Goal: Task Accomplishment & Management: Use online tool/utility

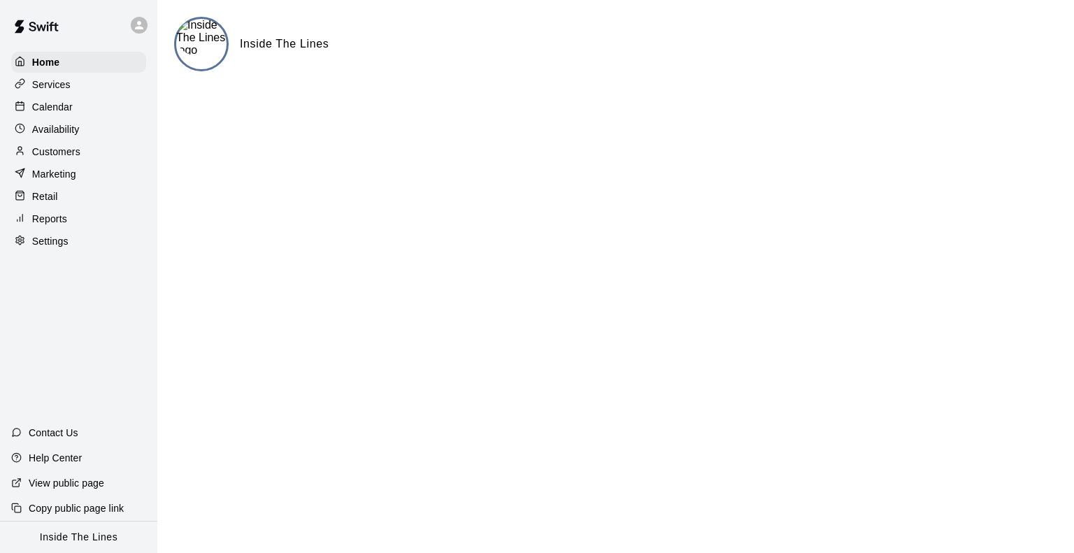
click at [52, 225] on p "Reports" at bounding box center [49, 219] width 35 height 14
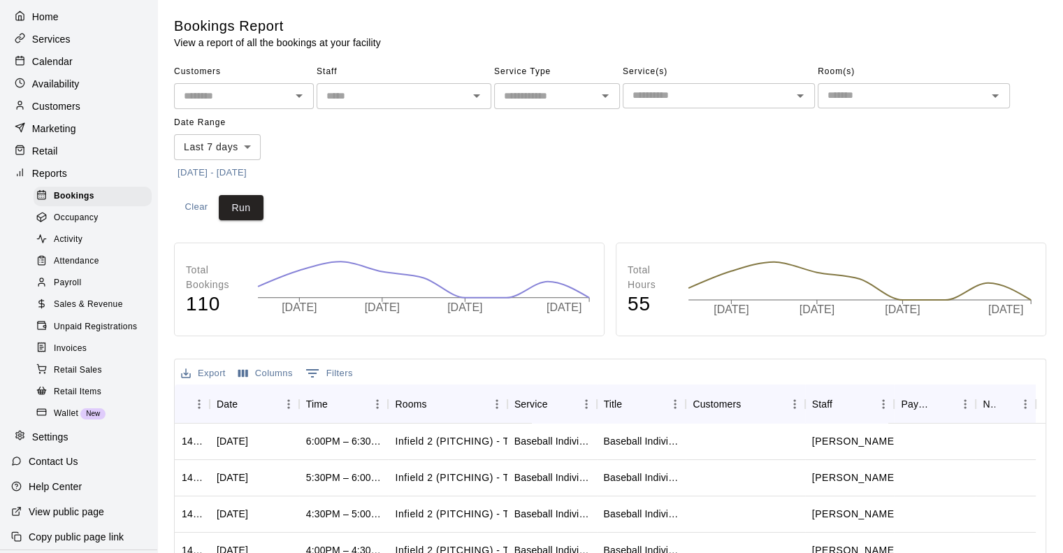
scroll to position [70, 0]
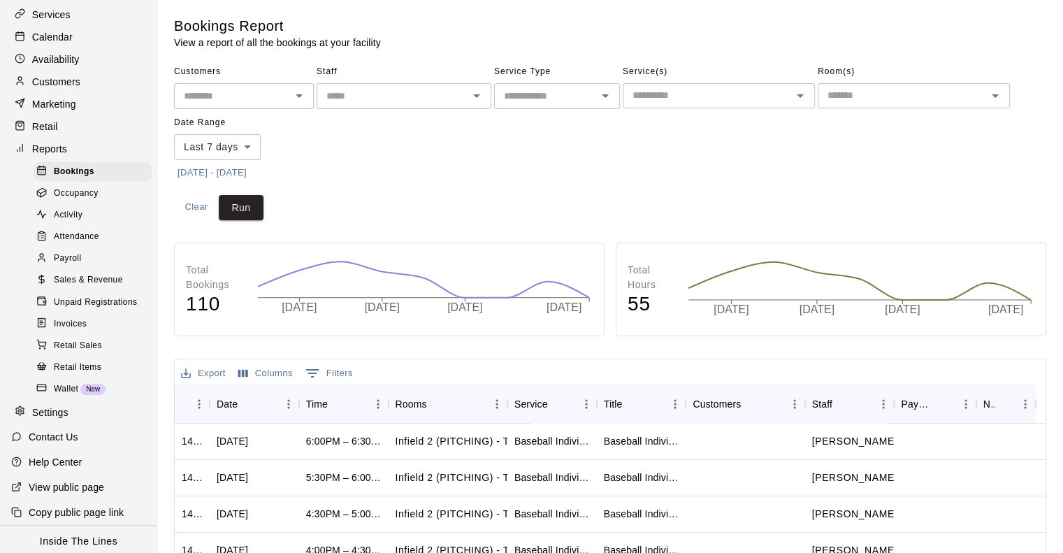
click at [99, 287] on span "Sales & Revenue" at bounding box center [88, 280] width 69 height 14
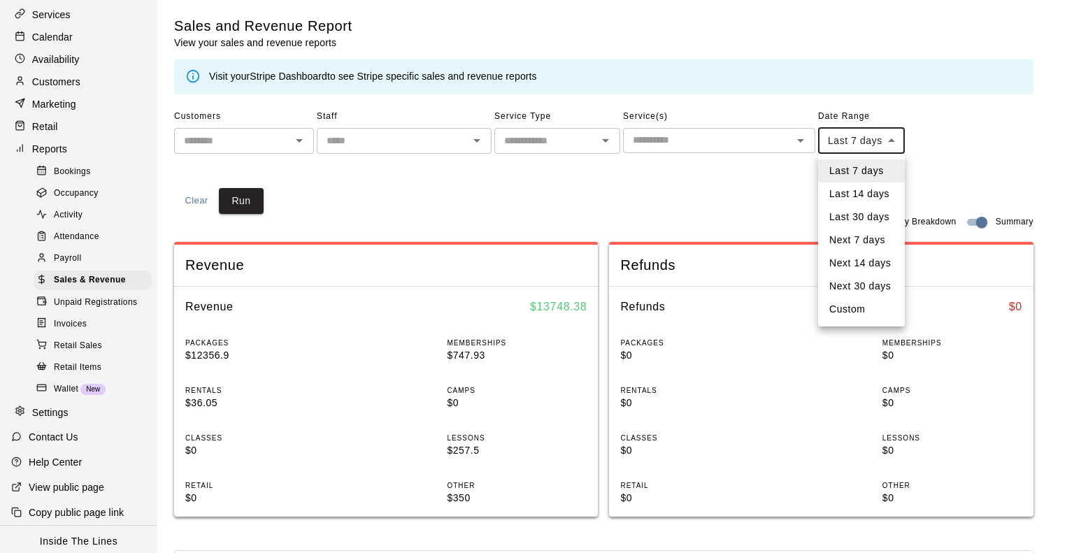
click at [898, 149] on body "Home Services Calendar Availability Customers Marketing Retail Reports Bookings…" at bounding box center [537, 522] width 1074 height 1045
click at [865, 306] on li "Custom" at bounding box center [861, 309] width 87 height 23
type input "******"
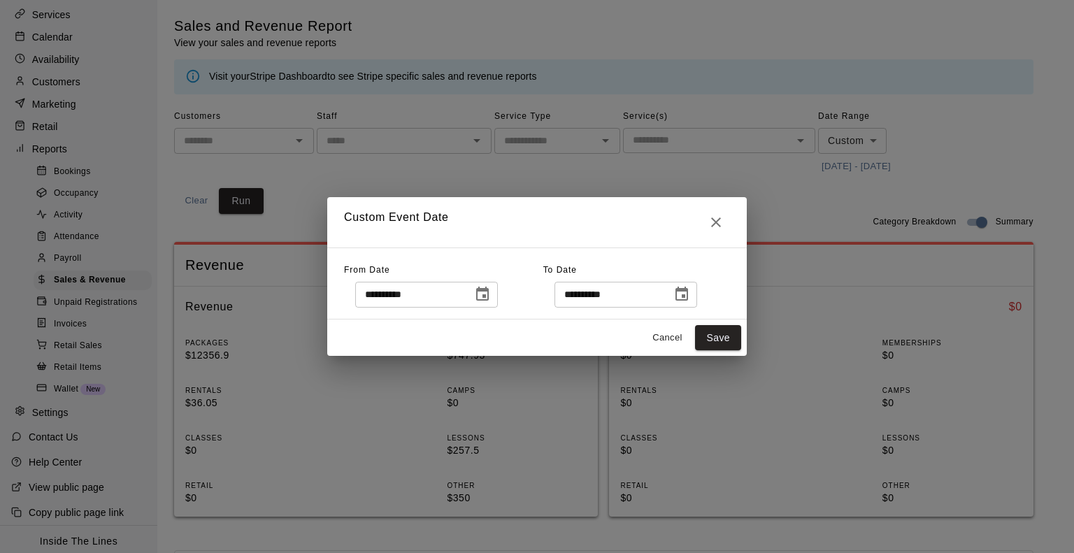
click at [491, 292] on icon "Choose date, selected date is Sep 8, 2025" at bounding box center [482, 294] width 17 height 17
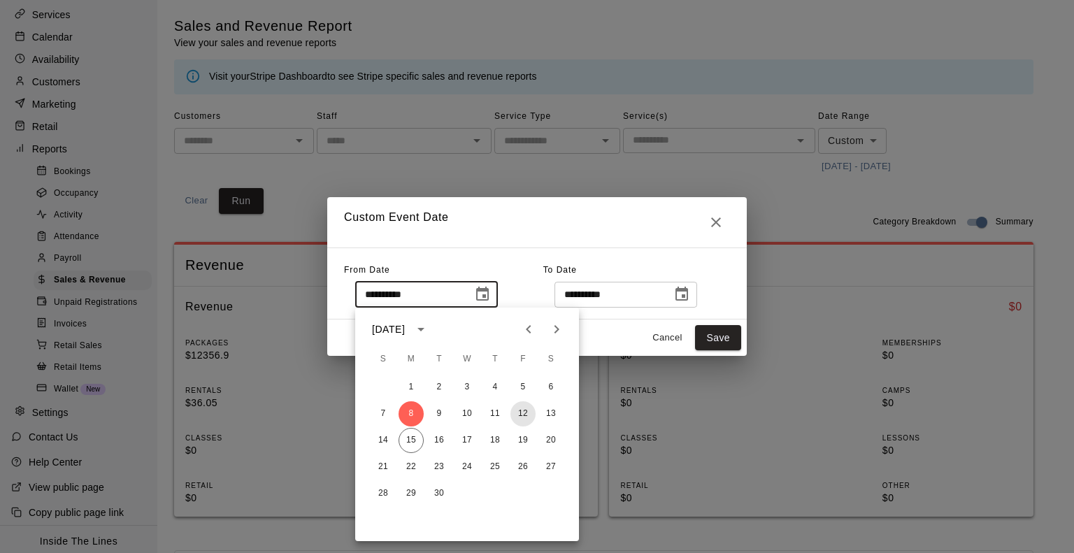
drag, startPoint x: 523, startPoint y: 412, endPoint x: 535, endPoint y: 403, distance: 15.0
click at [523, 410] on button "12" at bounding box center [522, 413] width 25 height 25
type input "**********"
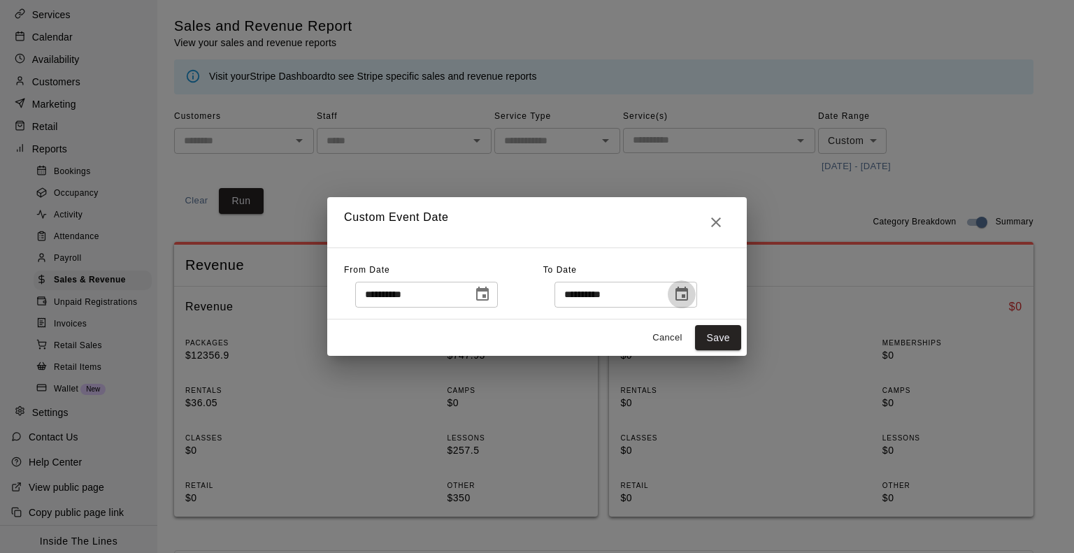
click at [688, 296] on icon "Choose date, selected date is Sep 15, 2025" at bounding box center [681, 294] width 13 height 14
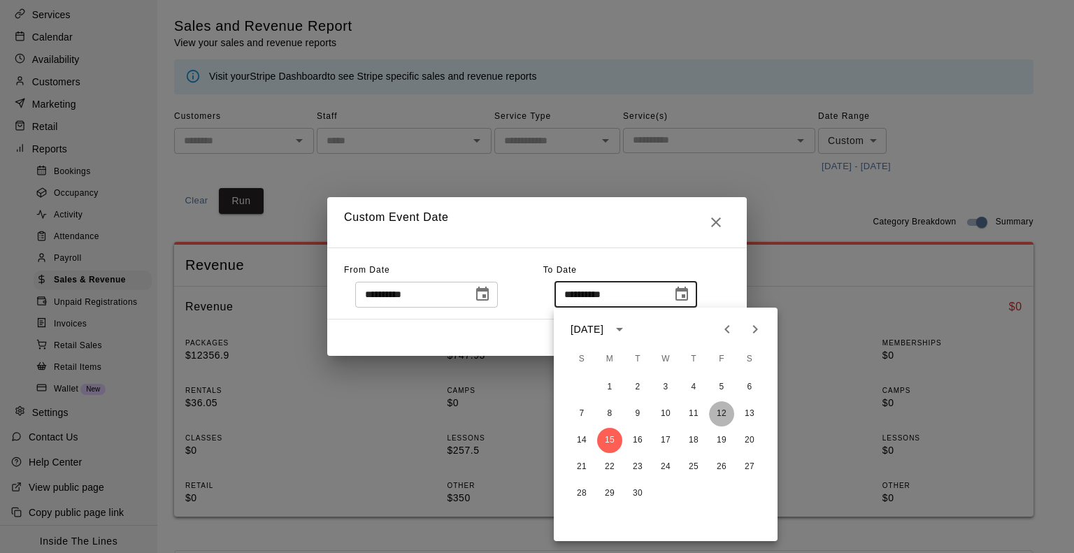
click at [719, 410] on button "12" at bounding box center [721, 413] width 25 height 25
type input "**********"
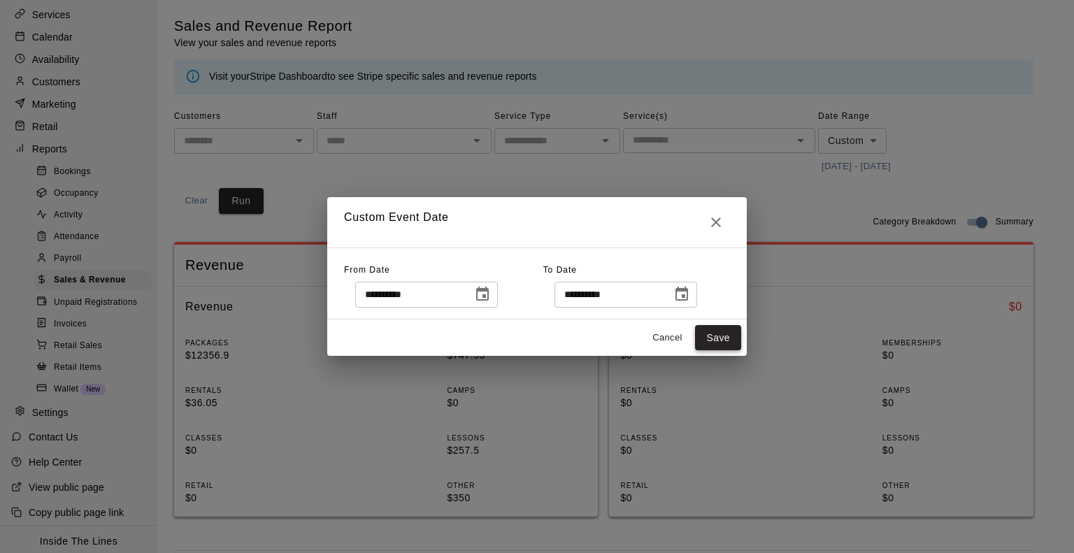
click at [722, 336] on button "Save" at bounding box center [718, 338] width 46 height 26
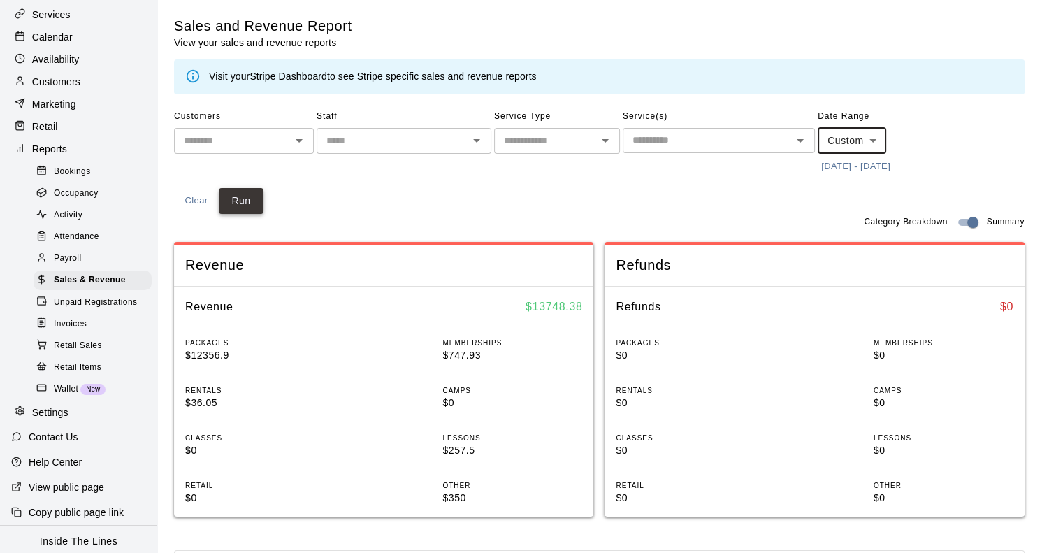
click at [241, 208] on button "Run" at bounding box center [241, 201] width 45 height 26
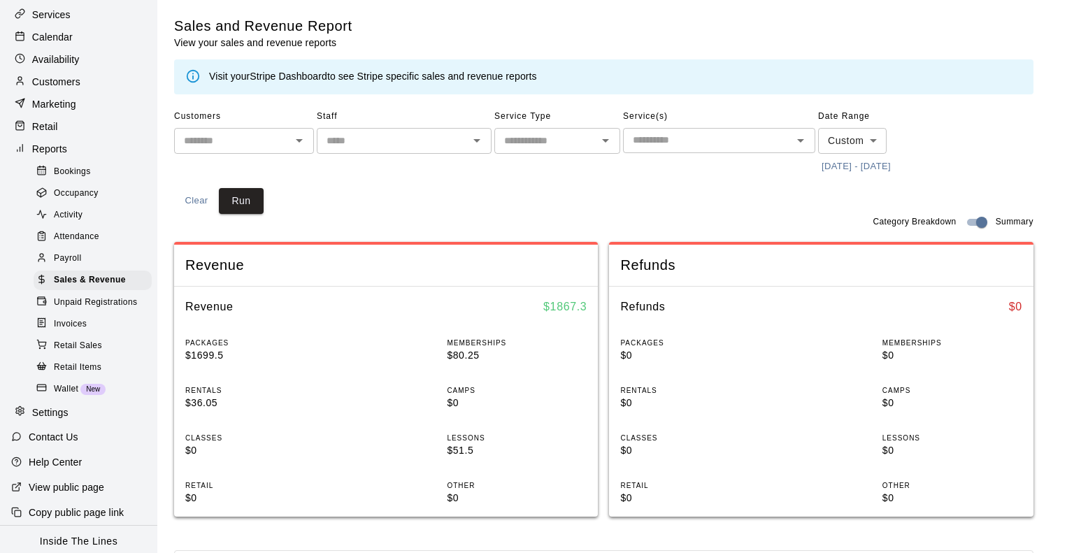
click at [878, 145] on body "Home Services Calendar Availability Customers Marketing Retail Reports Bookings…" at bounding box center [537, 522] width 1074 height 1045
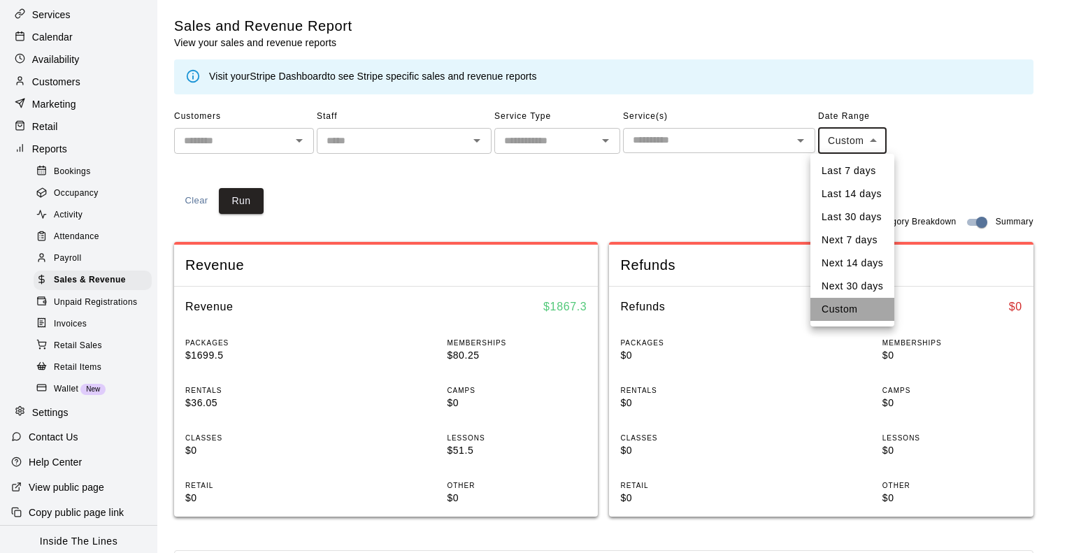
click at [853, 310] on li "Custom" at bounding box center [852, 309] width 84 height 23
click at [841, 147] on body "Home Services Calendar Availability Customers Marketing Retail Reports Bookings…" at bounding box center [537, 522] width 1074 height 1045
click at [842, 303] on li "Custom" at bounding box center [852, 309] width 84 height 23
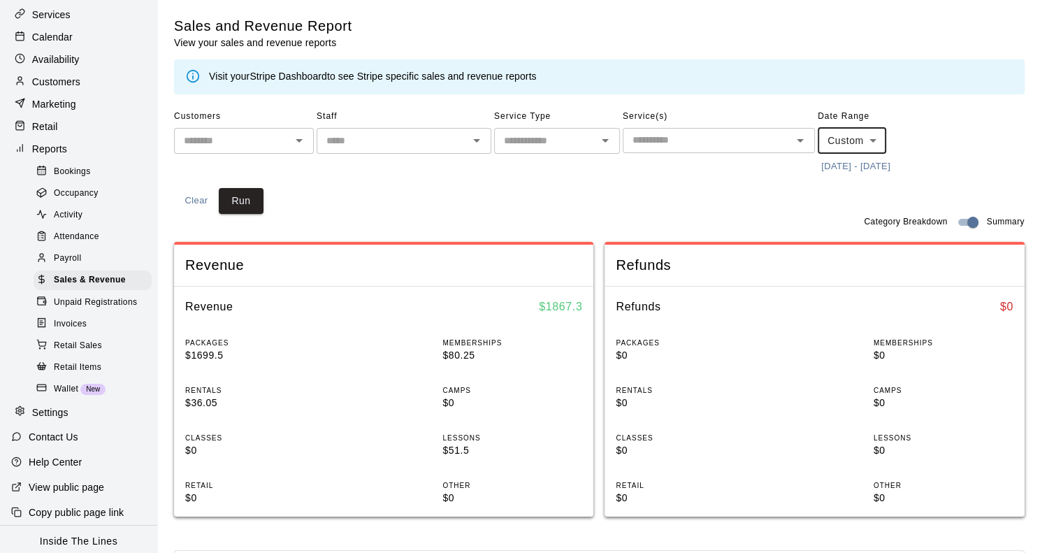
click at [845, 164] on button "[DATE] - [DATE]" at bounding box center [856, 167] width 76 height 22
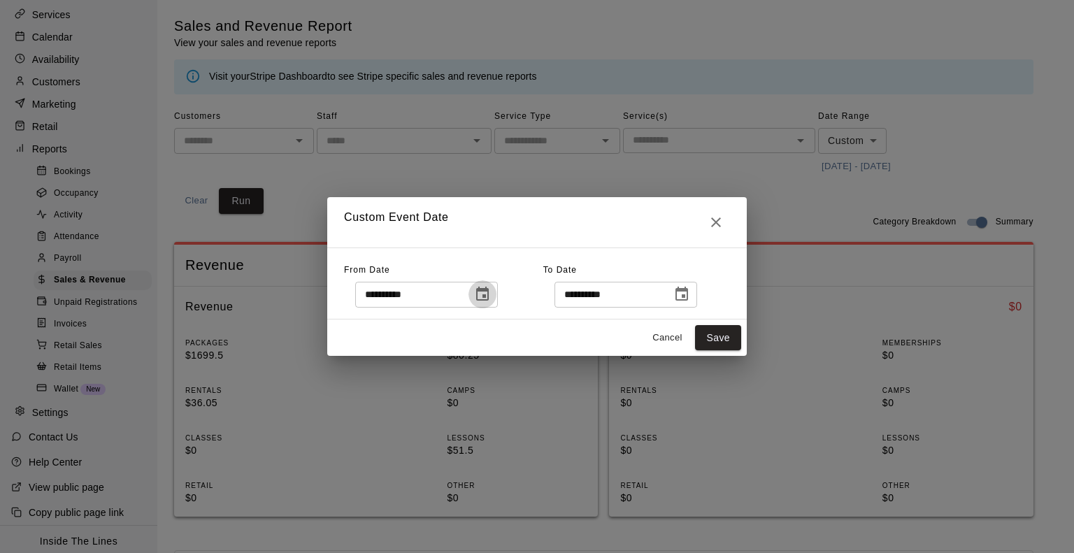
click at [491, 295] on icon "Choose date, selected date is Sep 12, 2025" at bounding box center [482, 294] width 17 height 17
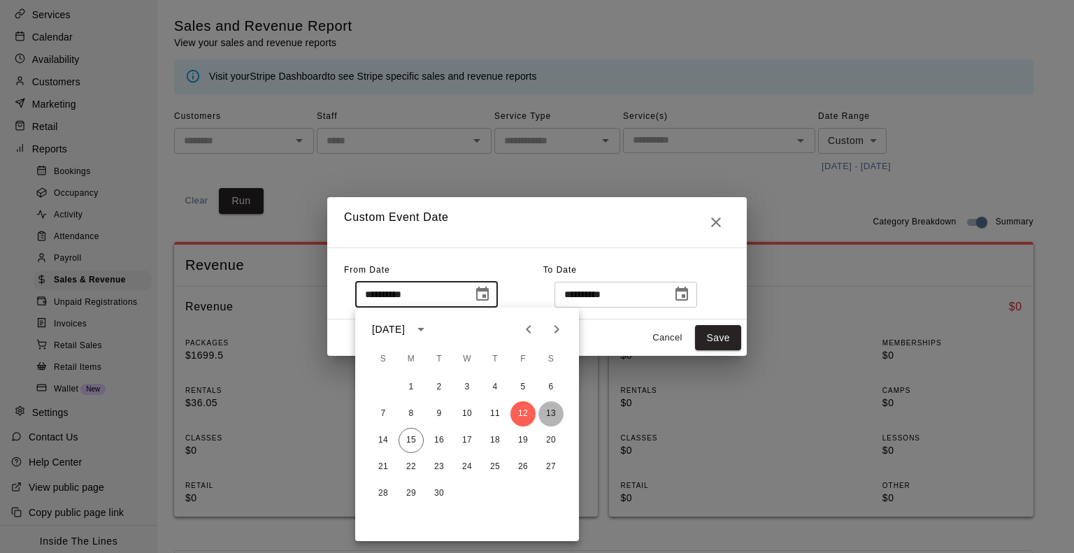
click at [550, 411] on button "13" at bounding box center [550, 413] width 25 height 25
type input "**********"
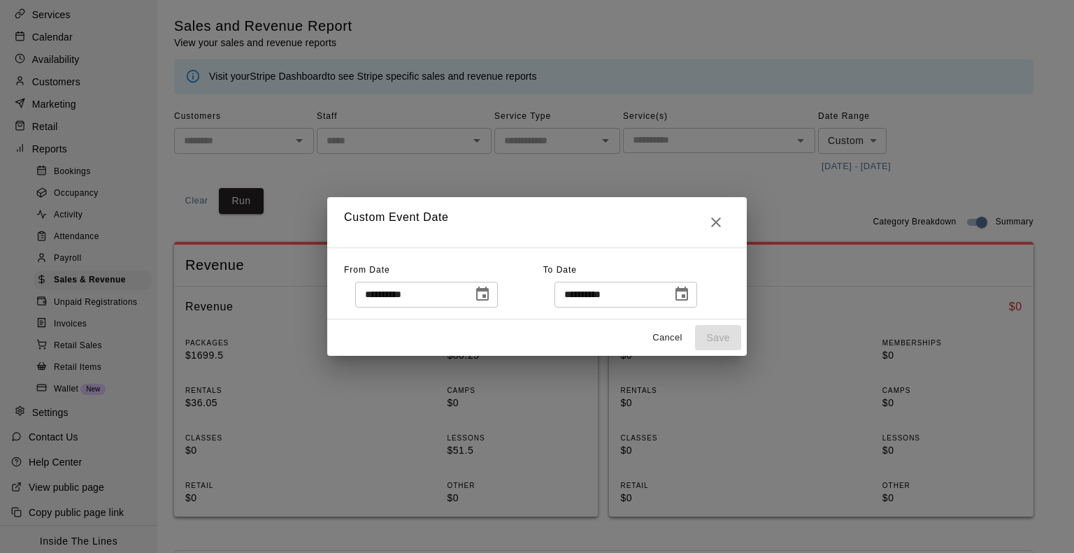
click at [690, 293] on icon "Choose date, selected date is Sep 12, 2025" at bounding box center [681, 294] width 17 height 17
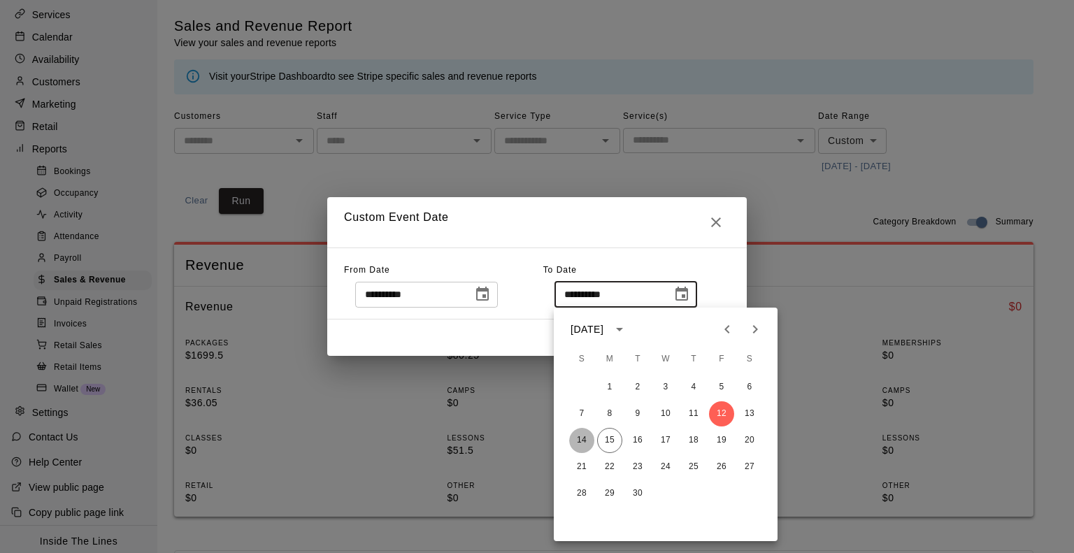
click at [579, 436] on button "14" at bounding box center [581, 440] width 25 height 25
type input "**********"
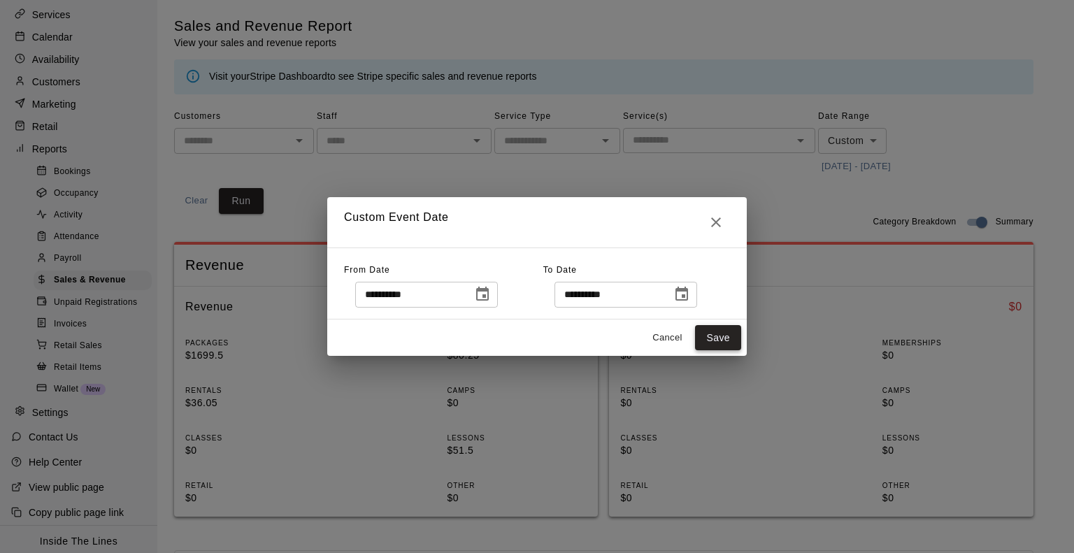
click at [733, 339] on button "Save" at bounding box center [718, 338] width 46 height 26
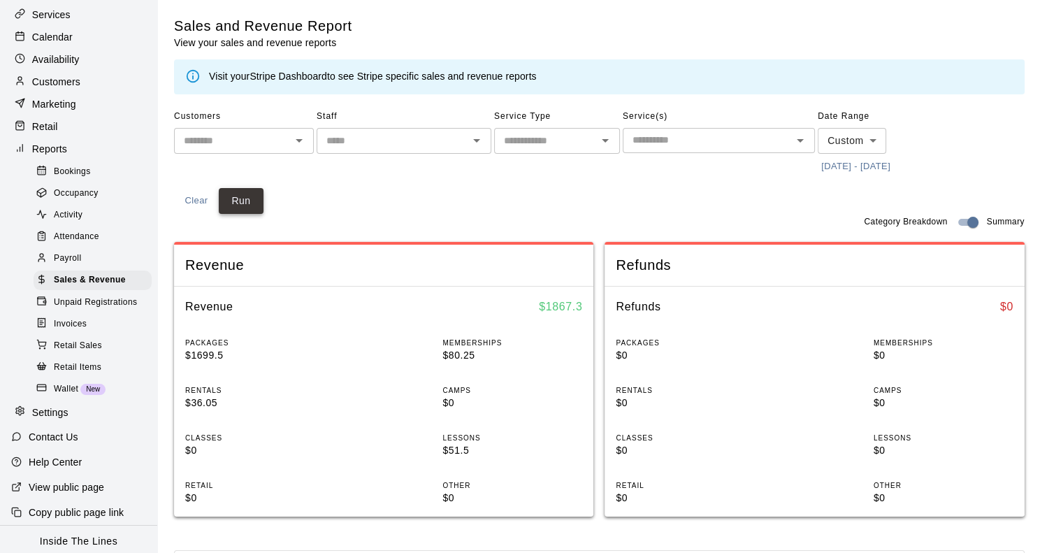
click at [249, 205] on button "Run" at bounding box center [241, 201] width 45 height 26
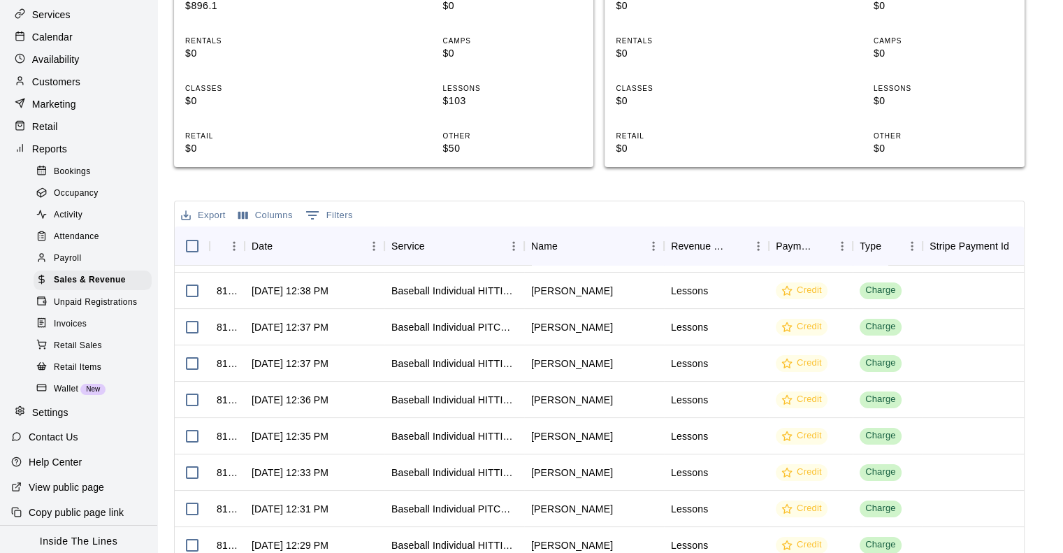
scroll to position [280, 0]
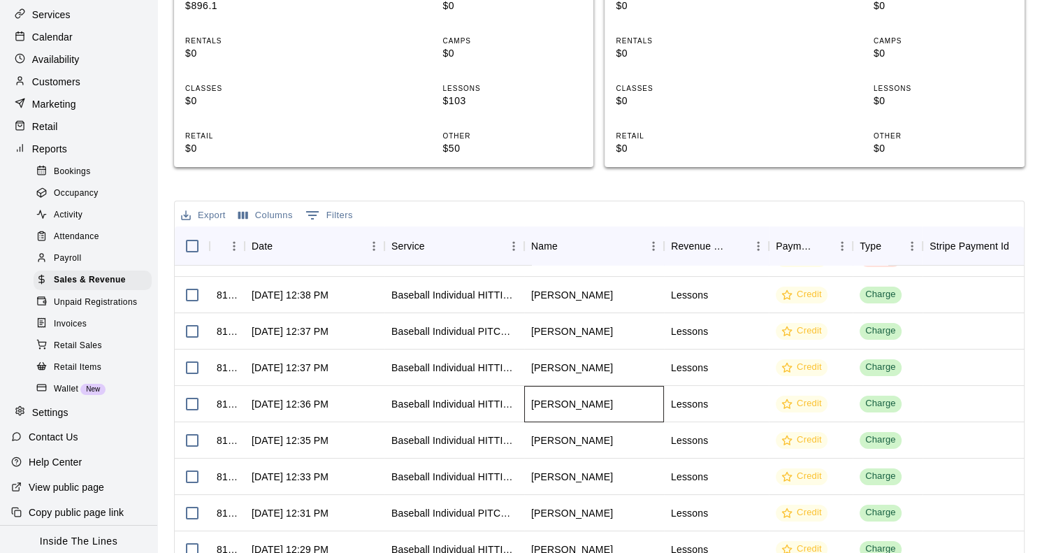
click at [551, 402] on div "[PERSON_NAME]" at bounding box center [572, 404] width 82 height 14
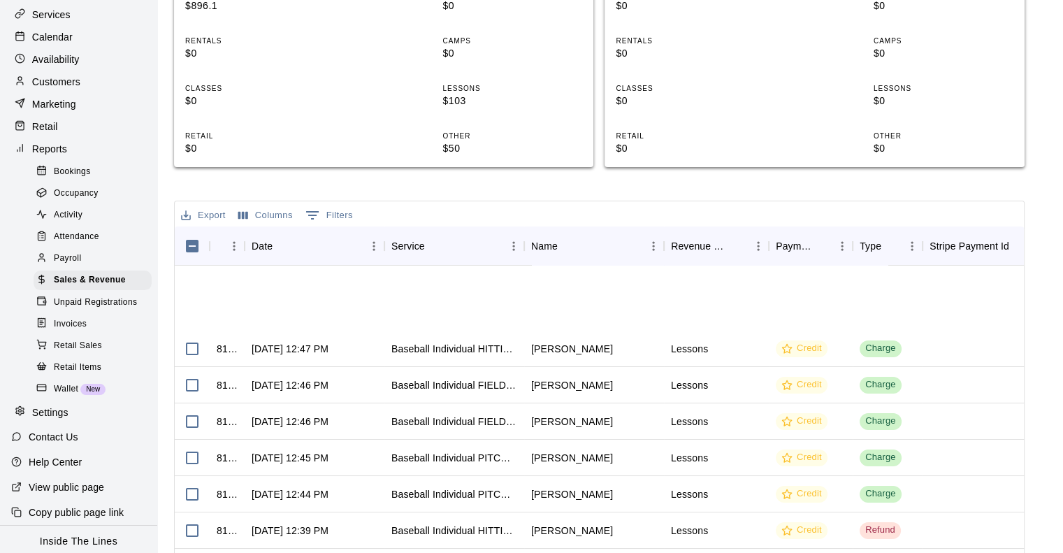
scroll to position [0, 0]
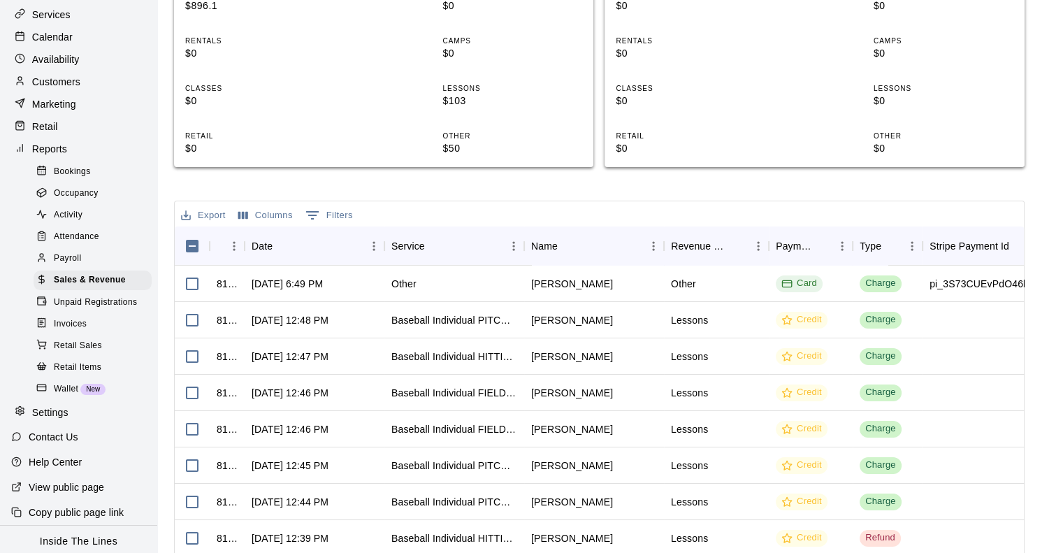
click at [74, 89] on p "Customers" at bounding box center [56, 82] width 48 height 14
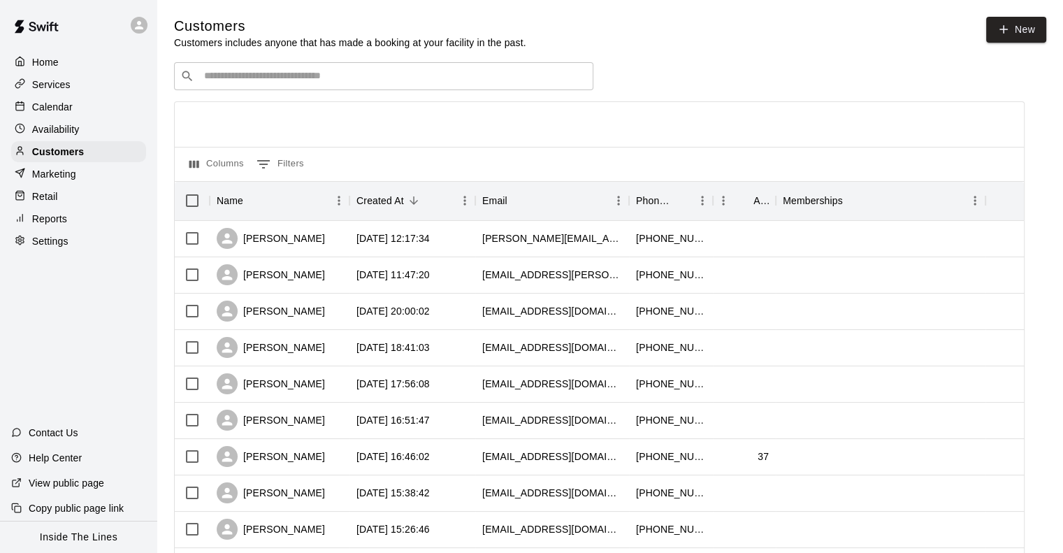
click at [243, 76] on input "Search customers by name or email" at bounding box center [393, 76] width 387 height 14
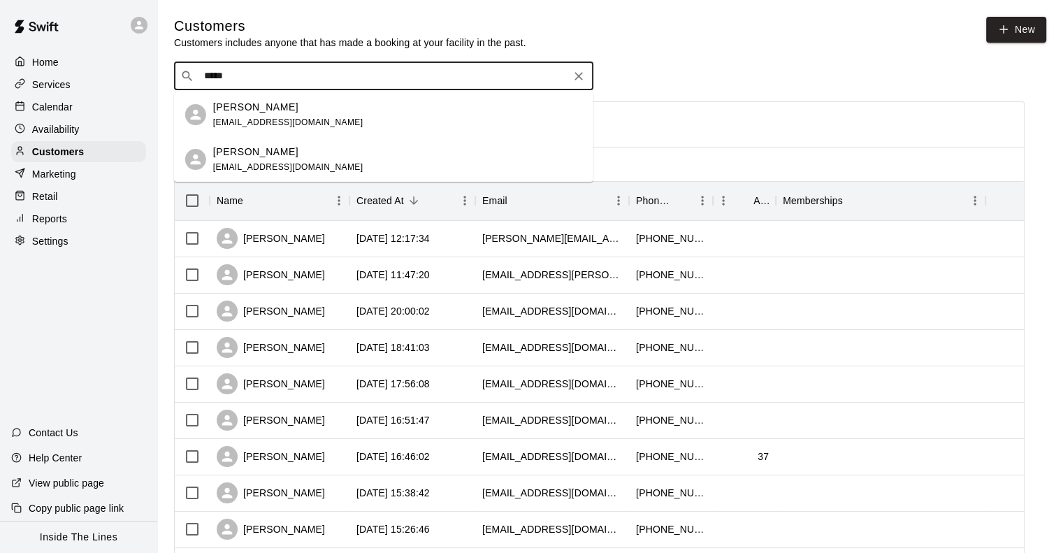
type input "******"
click at [322, 116] on div "[PERSON_NAME] [PERSON_NAME][EMAIL_ADDRESS][DOMAIN_NAME]" at bounding box center [397, 115] width 369 height 30
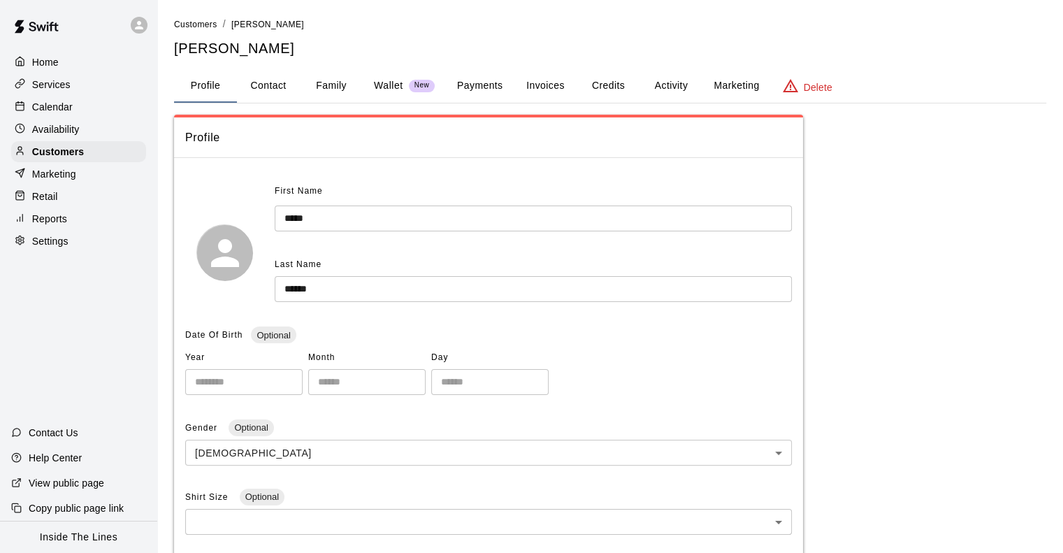
click at [386, 86] on p "Wallet" at bounding box center [388, 85] width 29 height 15
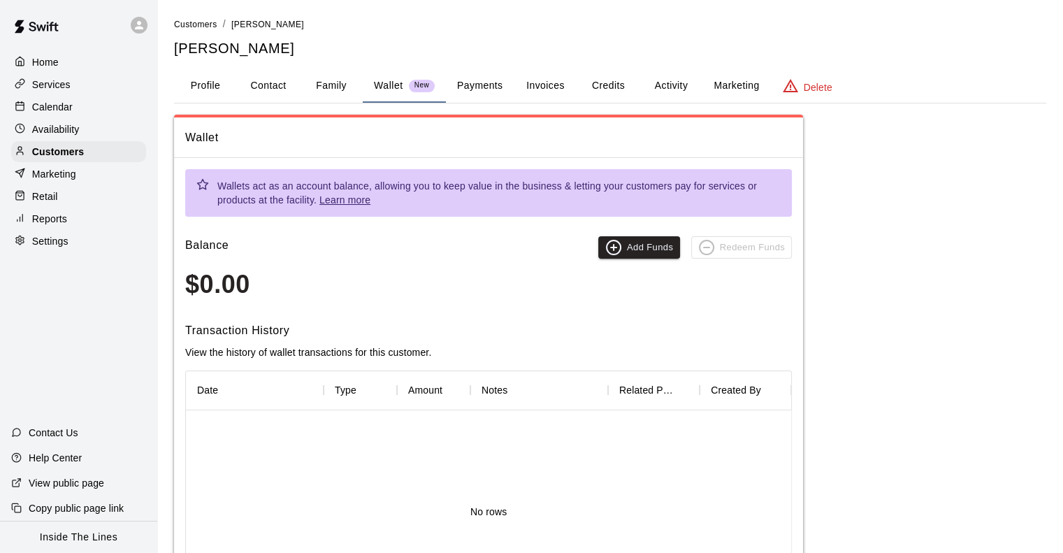
click at [473, 89] on button "Payments" at bounding box center [480, 86] width 68 height 34
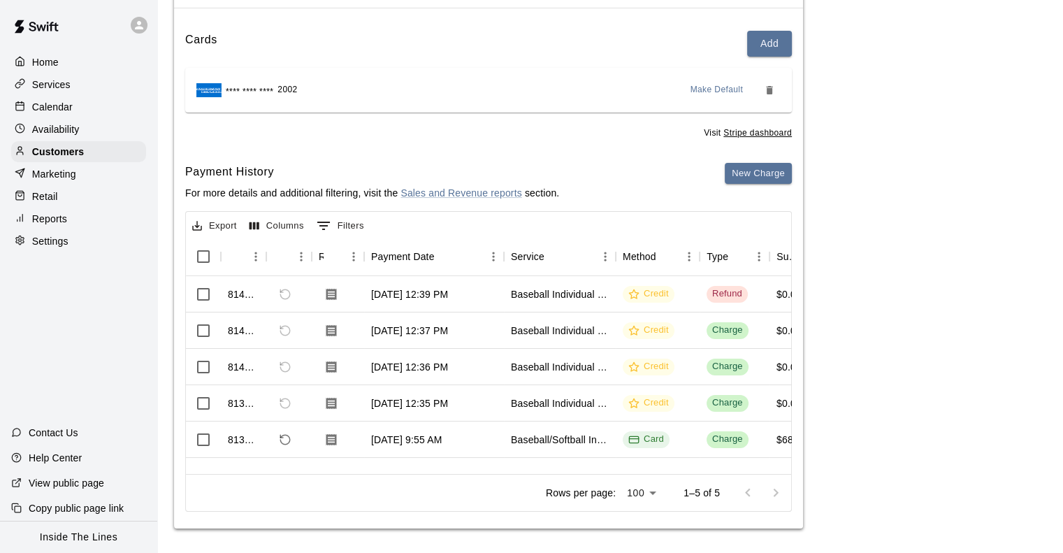
scroll to position [152, 0]
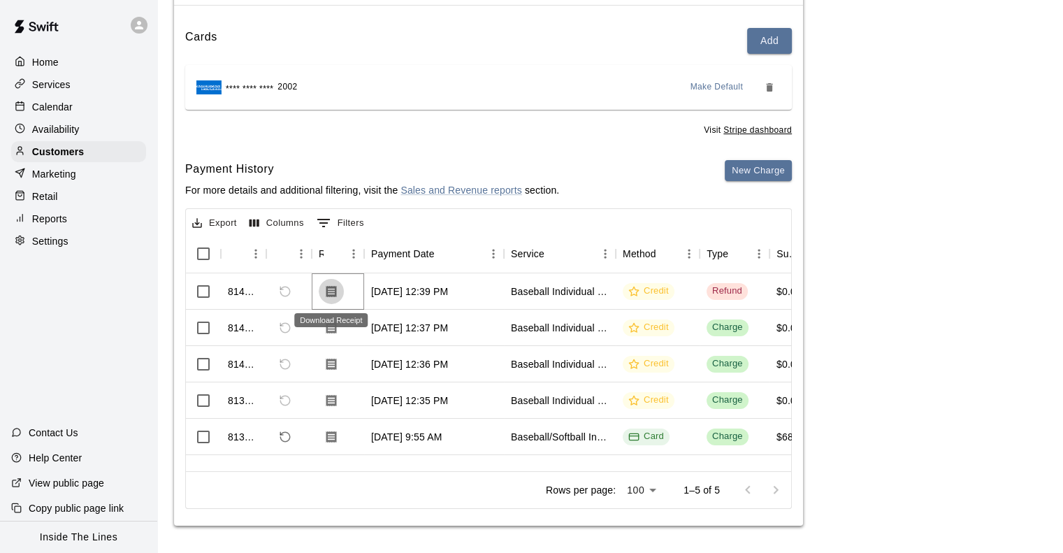
click at [336, 292] on icon "Download Receipt" at bounding box center [331, 291] width 10 height 12
click at [337, 433] on icon "Download Receipt" at bounding box center [331, 437] width 14 height 14
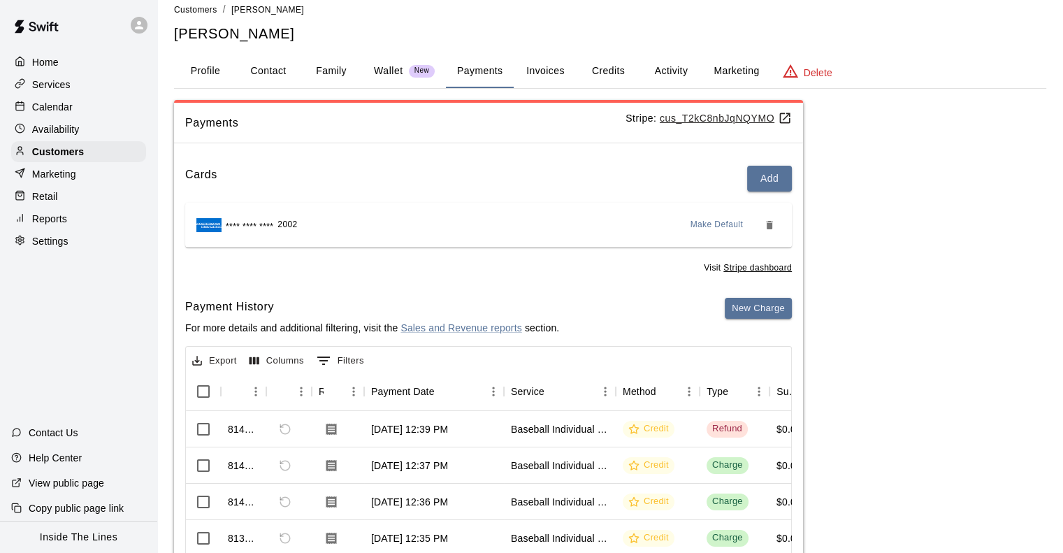
scroll to position [0, 0]
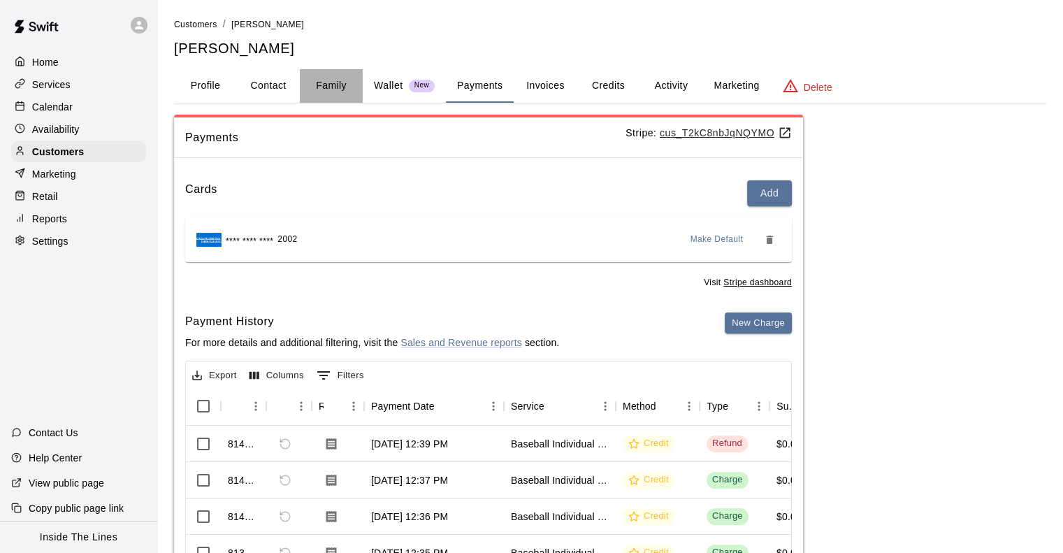
click at [308, 86] on button "Family" at bounding box center [331, 86] width 63 height 34
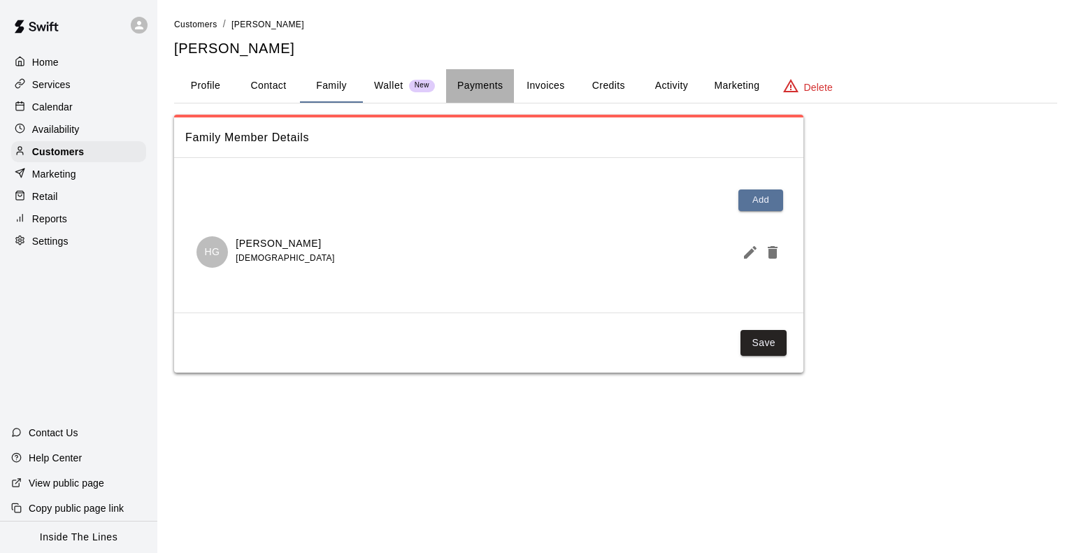
click at [470, 92] on button "Payments" at bounding box center [480, 86] width 68 height 34
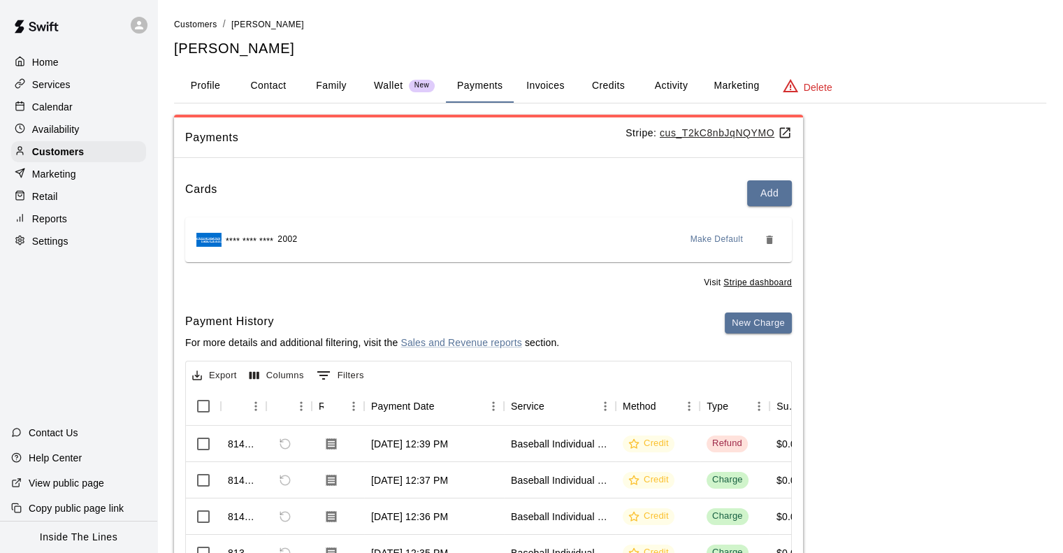
click at [542, 92] on button "Invoices" at bounding box center [545, 86] width 63 height 34
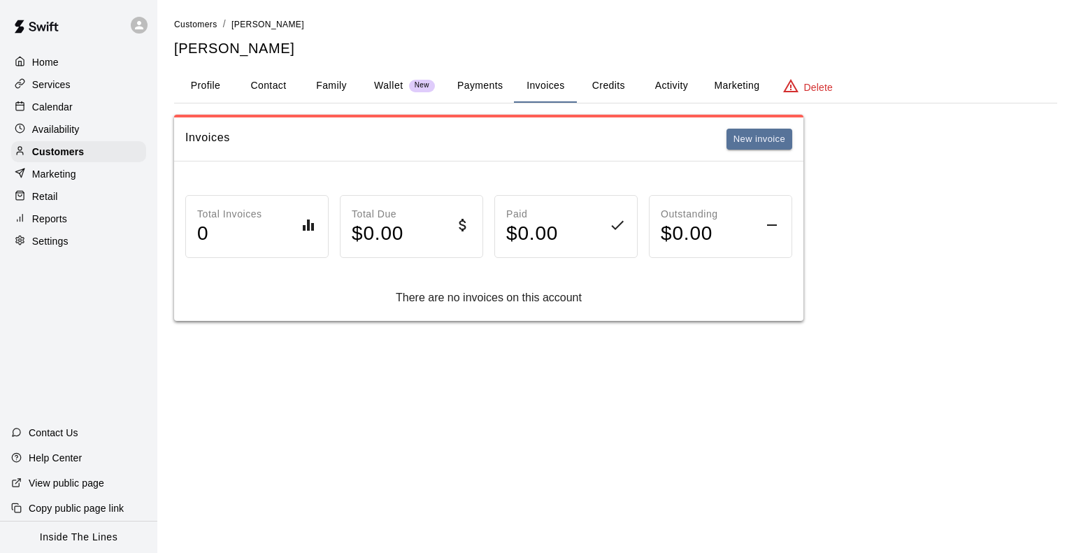
click at [598, 87] on button "Credits" at bounding box center [608, 86] width 63 height 34
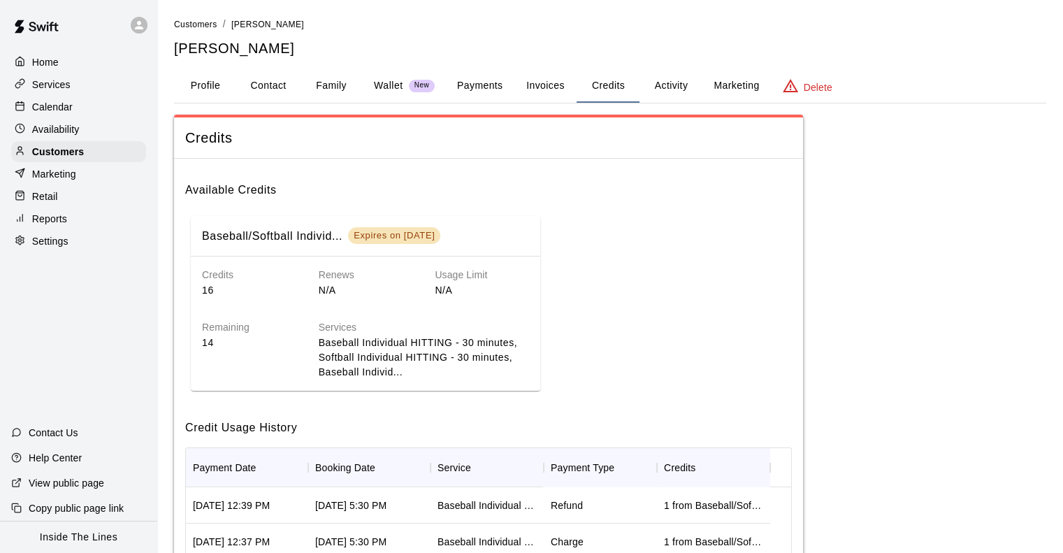
click at [679, 89] on button "Activity" at bounding box center [671, 86] width 63 height 34
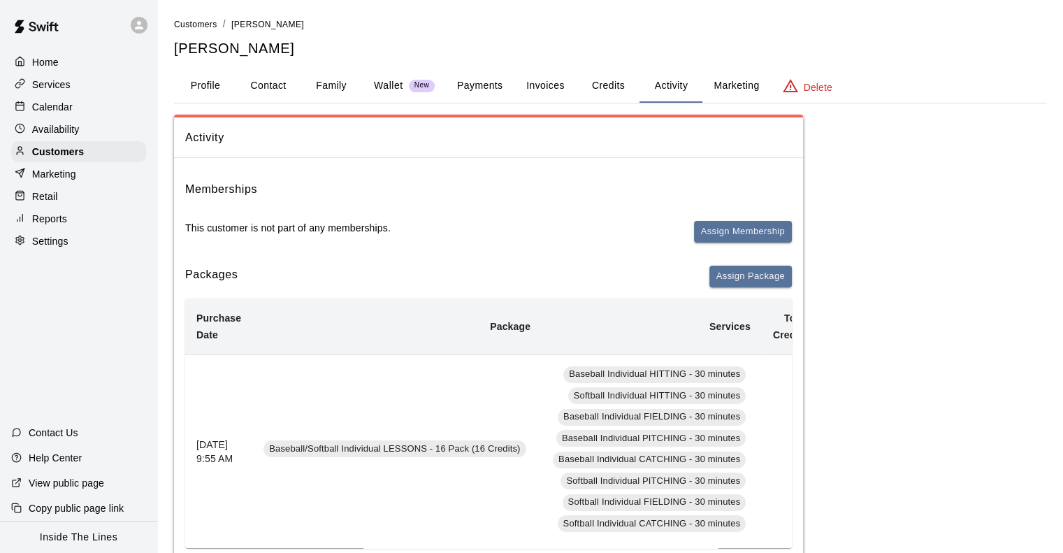
click at [53, 226] on p "Reports" at bounding box center [49, 219] width 35 height 14
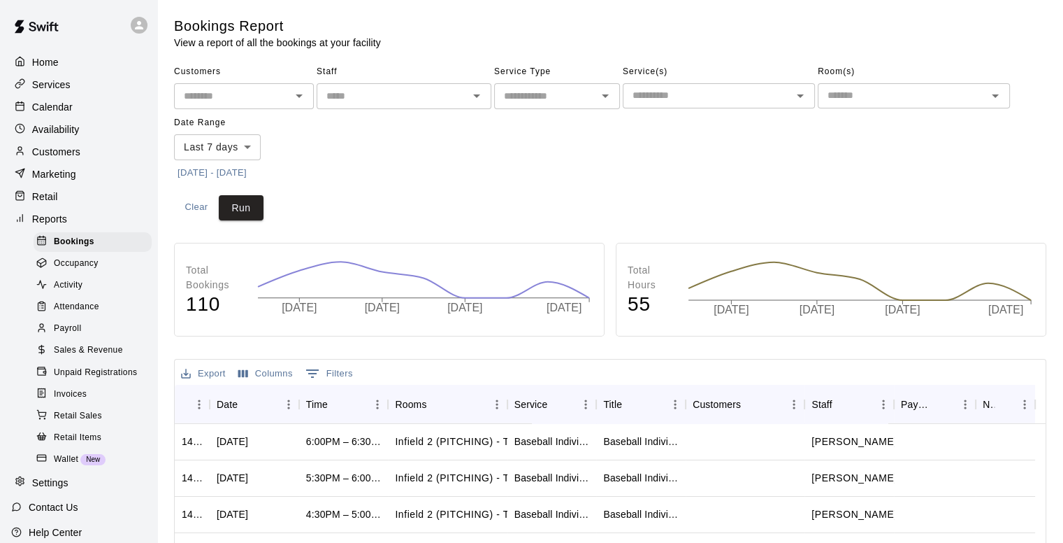
click at [80, 336] on span "Payroll" at bounding box center [67, 329] width 27 height 14
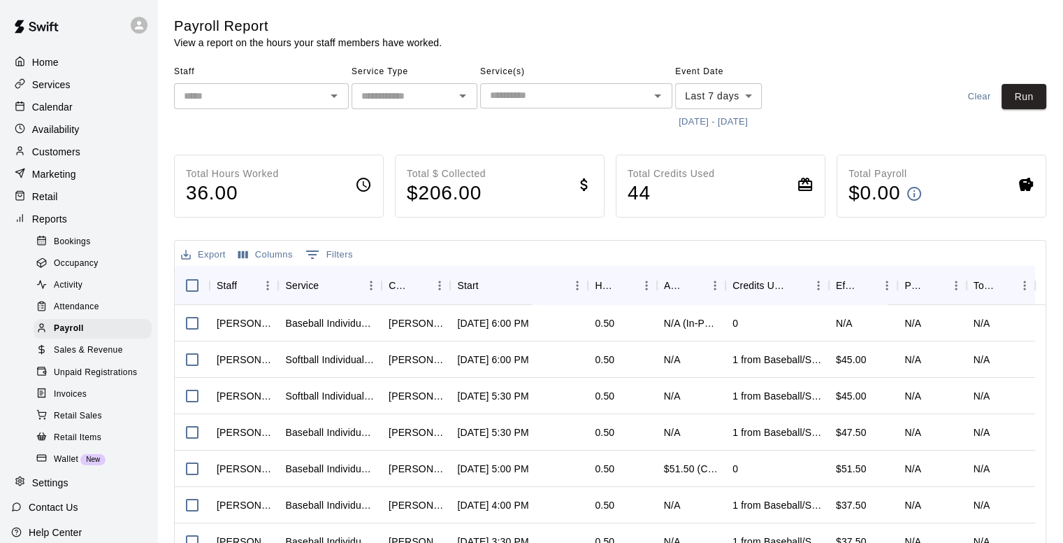
click at [457, 96] on icon "Open" at bounding box center [462, 95] width 17 height 17
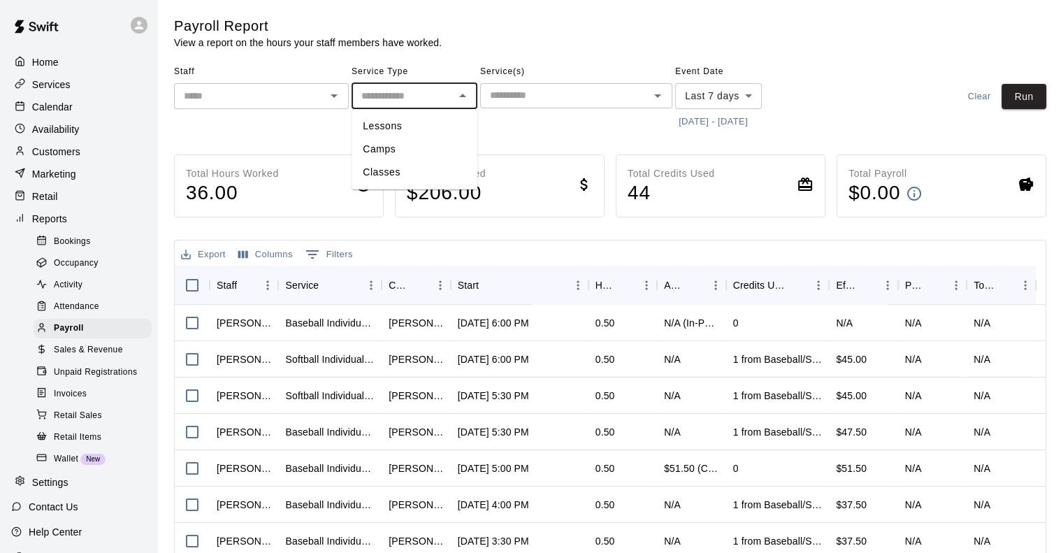
click at [428, 125] on li "Lessons" at bounding box center [415, 126] width 126 height 23
type input "*******"
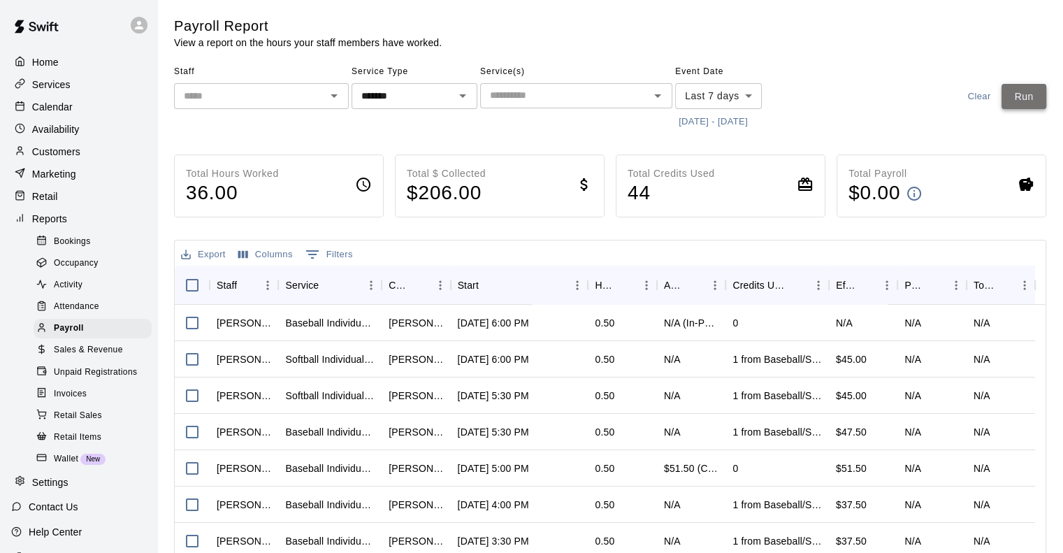
click at [1036, 97] on button "Run" at bounding box center [1024, 97] width 45 height 26
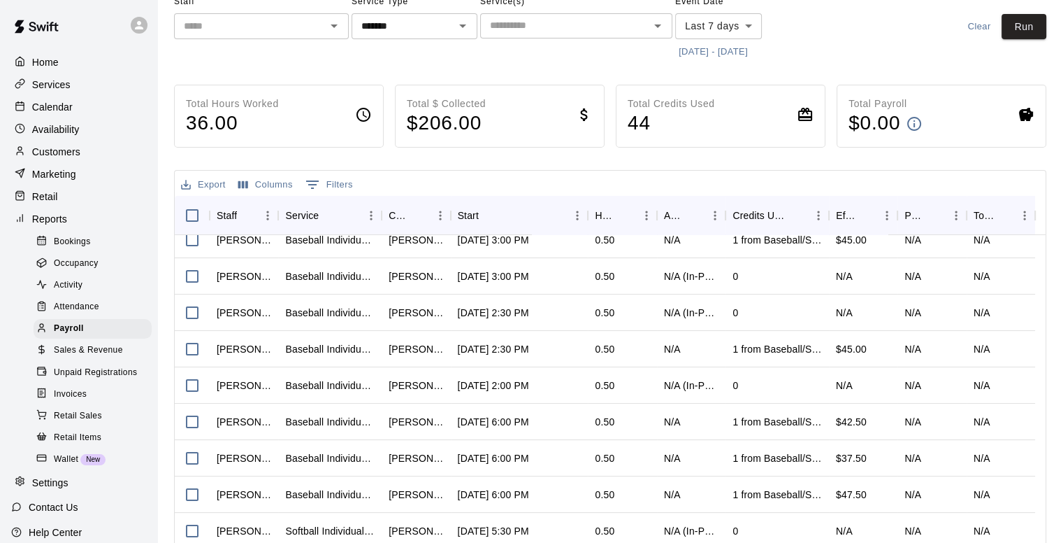
scroll to position [280, 0]
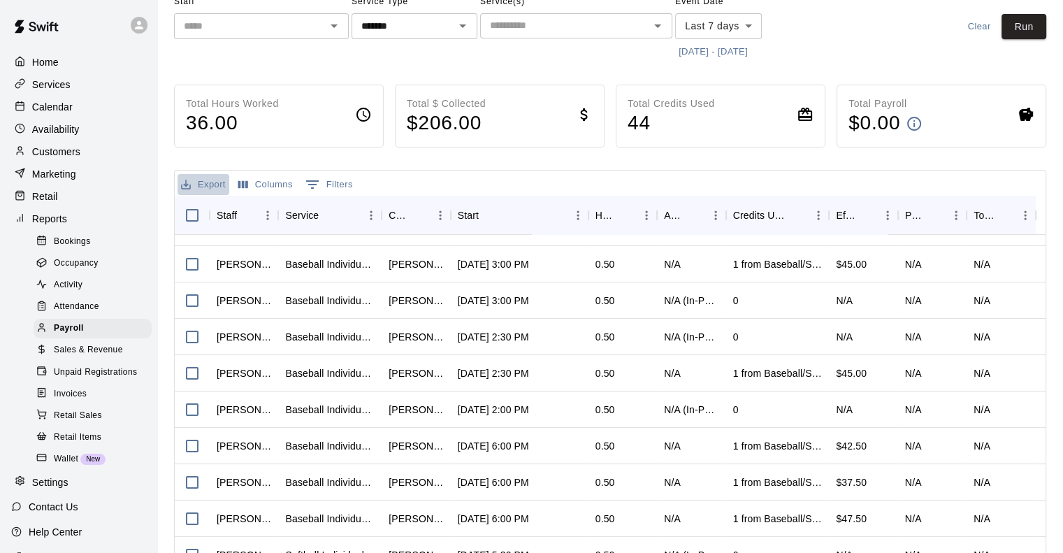
click at [213, 182] on button "Export" at bounding box center [204, 185] width 52 height 22
click at [221, 214] on li "Download as CSV" at bounding box center [232, 212] width 108 height 23
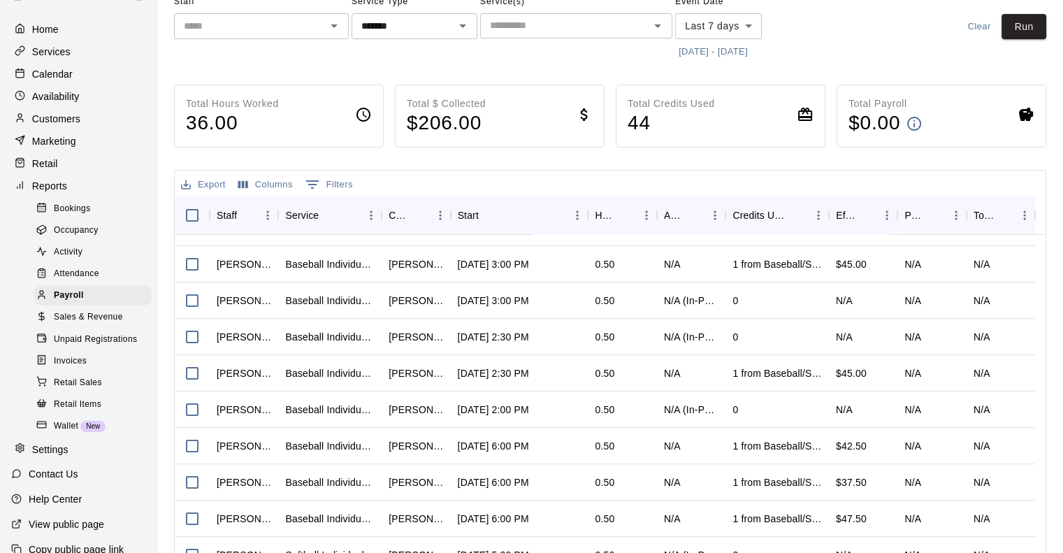
scroll to position [32, 0]
click at [105, 263] on div "Activity" at bounding box center [93, 253] width 118 height 20
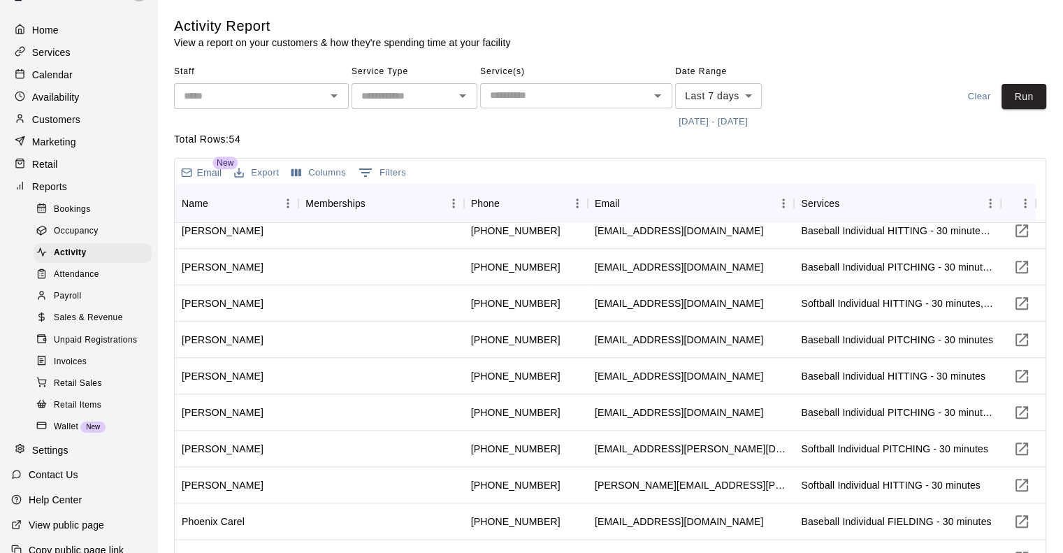
scroll to position [1575, 0]
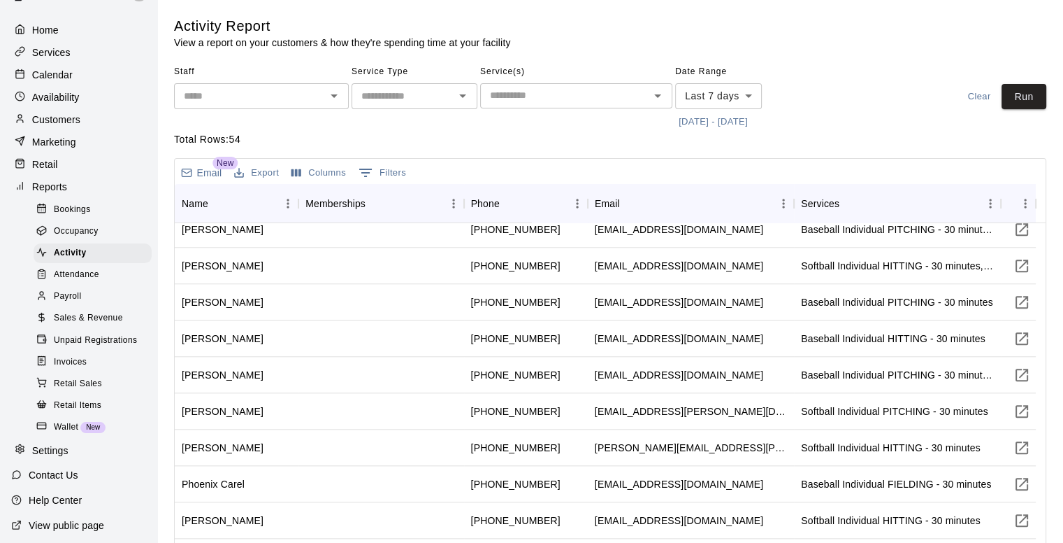
click at [89, 238] on span "Occupancy" at bounding box center [76, 231] width 45 height 14
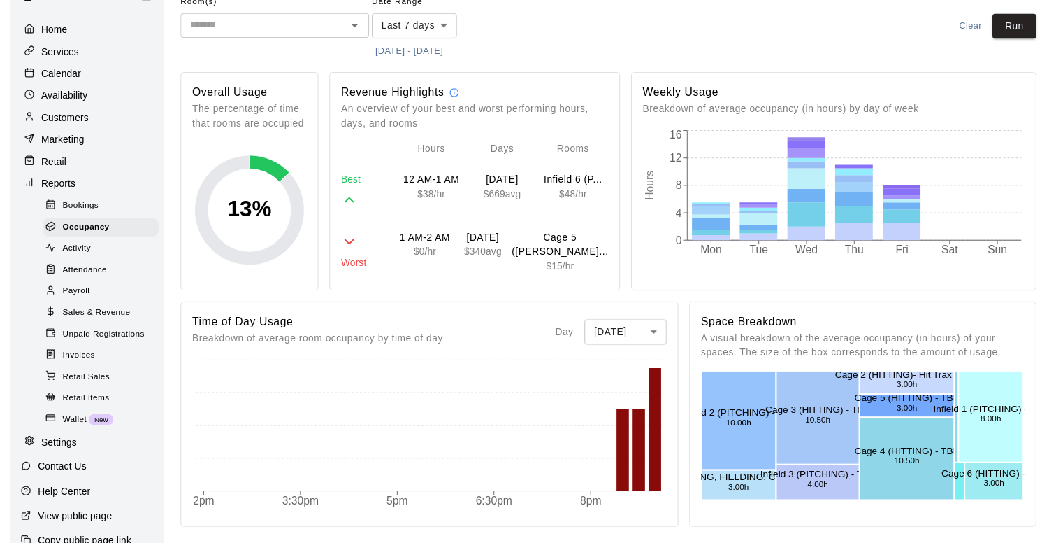
scroll to position [70, 0]
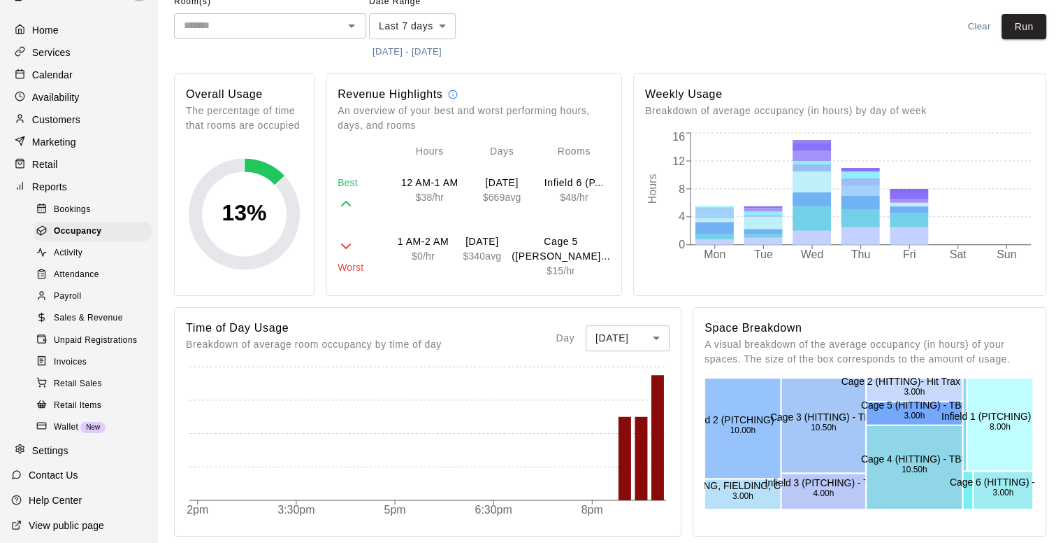
click at [66, 216] on span "Bookings" at bounding box center [72, 210] width 37 height 14
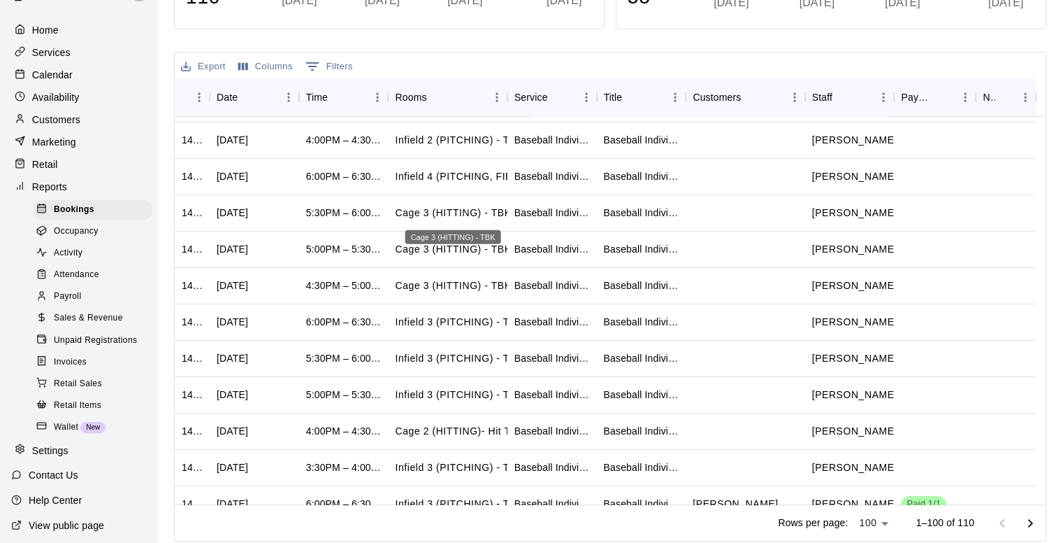
scroll to position [300, 0]
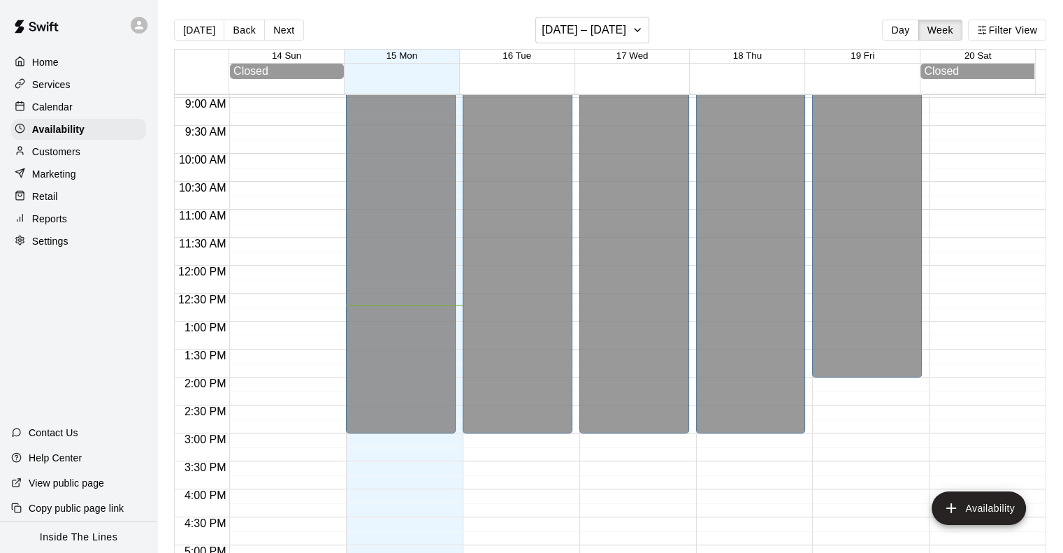
scroll to position [570, 0]
